Goal: Find specific page/section: Find specific page/section

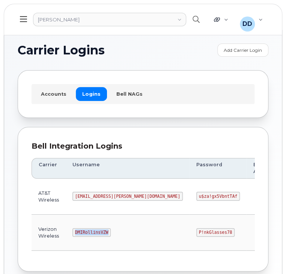
drag, startPoint x: 105, startPoint y: 231, endPoint x: 72, endPoint y: 231, distance: 33.0
click at [72, 231] on code "DMIRollinsVZW" at bounding box center [91, 232] width 38 height 9
copy code "DMIRollinsVZW"
drag, startPoint x: 170, startPoint y: 230, endPoint x: 136, endPoint y: 230, distance: 33.7
click at [189, 230] on td "P!nkGlasses78" at bounding box center [217, 232] width 57 height 36
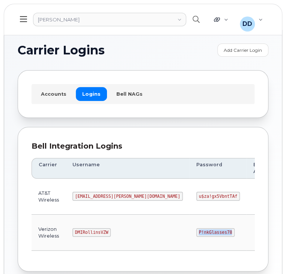
copy code "P!nkGlasses78"
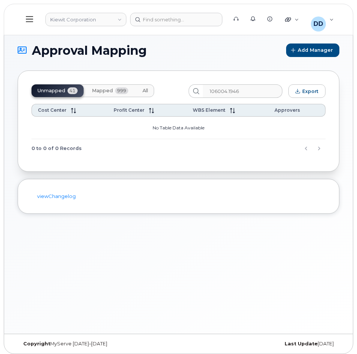
drag, startPoint x: 250, startPoint y: 90, endPoint x: 156, endPoint y: 90, distance: 93.4
click at [156, 90] on div "Unmapped 41 Mapped 999 All 106004.1946 Export" at bounding box center [178, 90] width 294 height 13
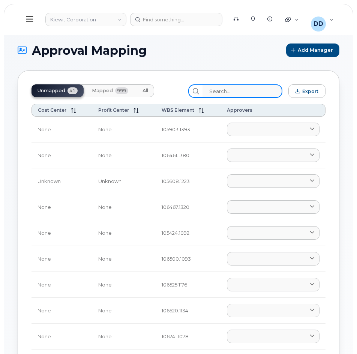
drag, startPoint x: 226, startPoint y: 91, endPoint x: 229, endPoint y: 75, distance: 16.1
click at [226, 91] on input "search" at bounding box center [242, 90] width 80 height 13
click at [241, 93] on input "search" at bounding box center [242, 90] width 80 height 13
click at [225, 91] on input "search" at bounding box center [242, 90] width 80 height 13
paste input "110200.1990"
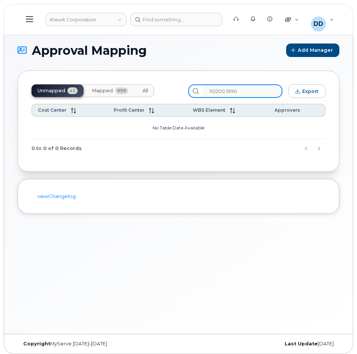
type input "110200.1990"
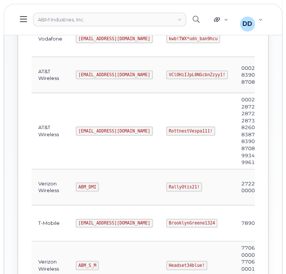
scroll to position [160, 0]
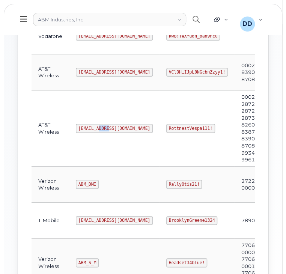
drag, startPoint x: 106, startPoint y: 126, endPoint x: 96, endPoint y: 127, distance: 10.1
click at [96, 127] on code "abm@dminc.com" at bounding box center [114, 128] width 77 height 9
click at [118, 132] on td "abm@dminc.com" at bounding box center [114, 128] width 90 height 76
drag, startPoint x: 108, startPoint y: 127, endPoint x: 78, endPoint y: 126, distance: 30.4
click at [78, 126] on code "abm@dminc.com" at bounding box center [114, 128] width 77 height 9
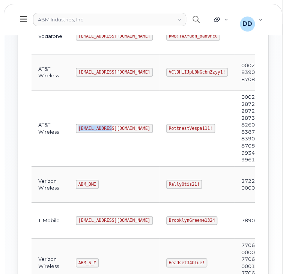
copy code "abm@dminc.com"
drag, startPoint x: 184, startPoint y: 130, endPoint x: 141, endPoint y: 129, distance: 43.5
click at [159, 129] on td "RottnestVespa111!" at bounding box center [196, 128] width 75 height 76
copy code "RottnestVespa111!"
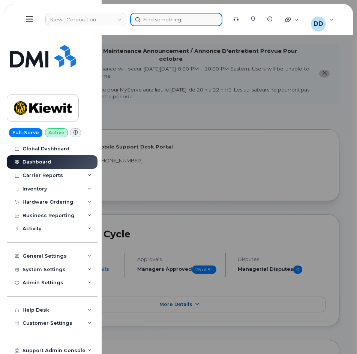
click at [164, 19] on div at bounding box center [176, 19] width 92 height 13
paste input "302099"
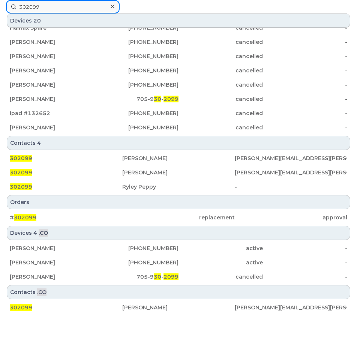
scroll to position [180, 0]
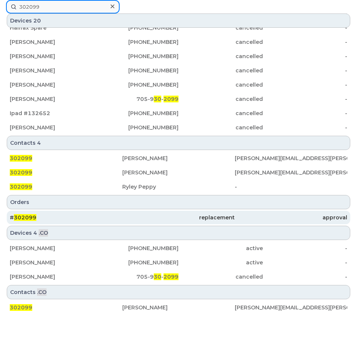
type input "302099"
click at [31, 217] on span "302099" at bounding box center [25, 217] width 22 height 7
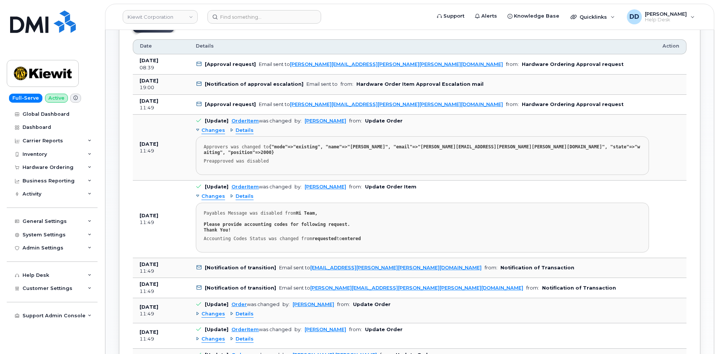
scroll to position [439, 0]
drag, startPoint x: 287, startPoint y: 64, endPoint x: 371, endPoint y: 67, distance: 84.0
click at [357, 67] on td "[Approval request] Email sent to KYLE.HIRSCHMAN@KIEWIT.COM from: Hardware Order…" at bounding box center [422, 65] width 466 height 20
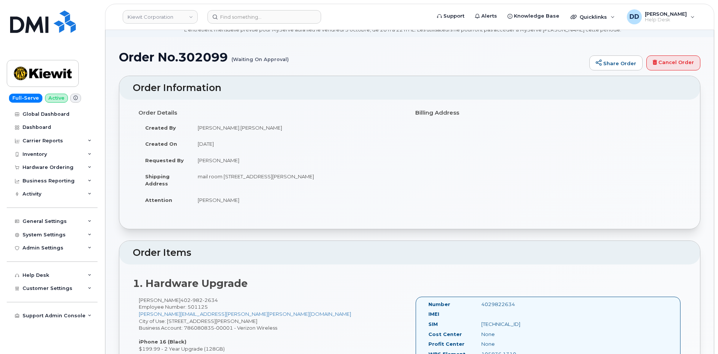
scroll to position [0, 0]
